Goal: Navigation & Orientation: Go to known website

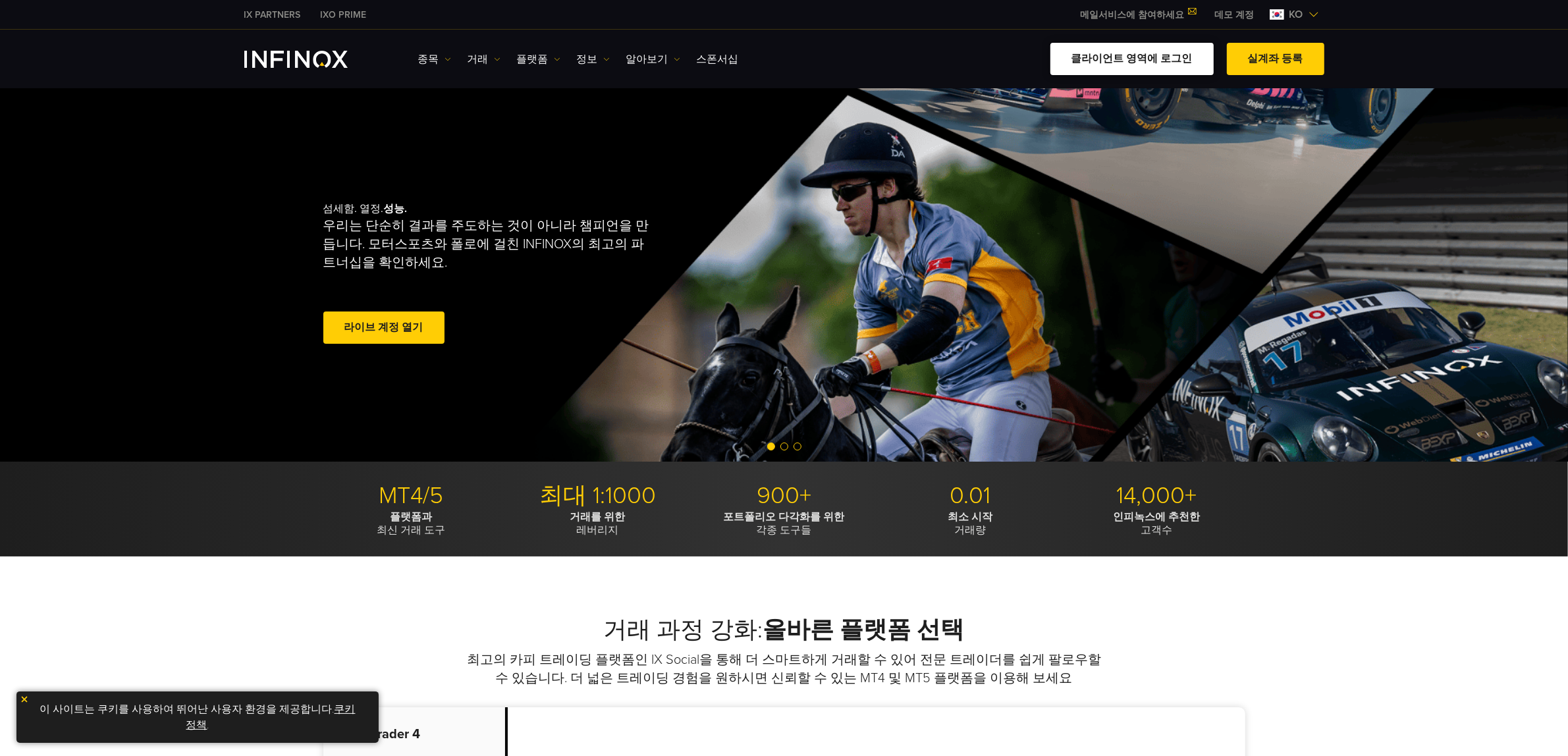
click at [1135, 58] on link "클라이언트 영역에 로그인" at bounding box center [1132, 58] width 164 height 33
